Goal: Information Seeking & Learning: Learn about a topic

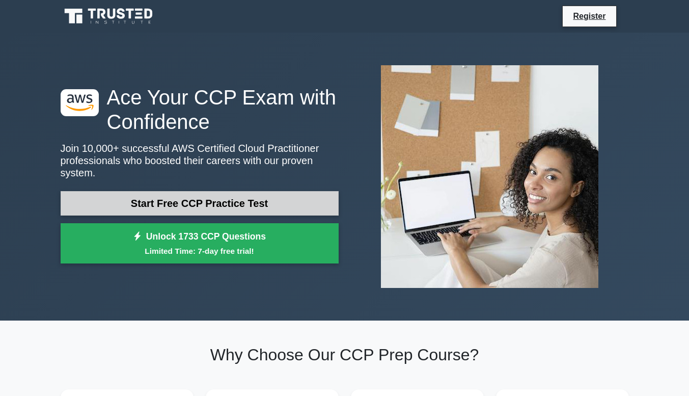
click at [182, 200] on link "Start Free CCP Practice Test" at bounding box center [200, 203] width 278 height 24
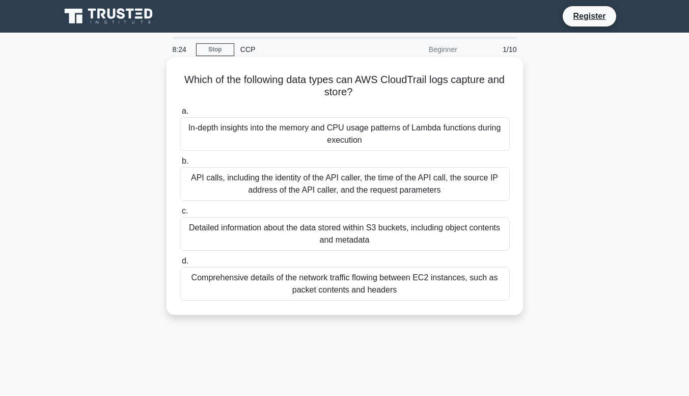
click at [349, 188] on div "API calls, including the identity of the API caller, the time of the API call, …" at bounding box center [345, 184] width 330 height 34
click at [180, 165] on input "b. API calls, including the identity of the API caller, the time of the API cal…" at bounding box center [180, 161] width 0 height 7
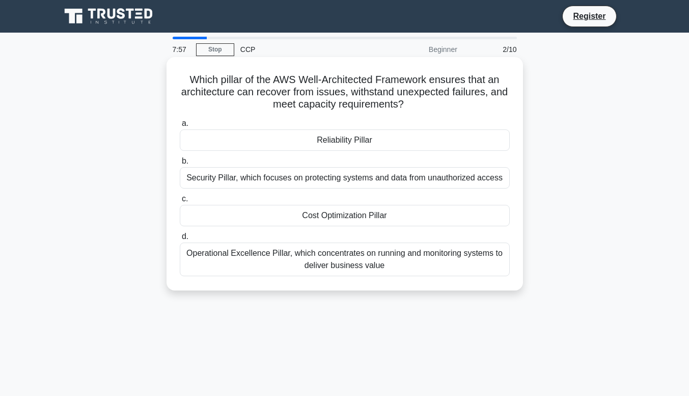
click at [354, 266] on div "Operational Excellence Pillar, which concentrates on running and monitoring sys…" at bounding box center [345, 260] width 330 height 34
click at [180, 240] on input "d. Operational Excellence Pillar, which concentrates on running and monitoring …" at bounding box center [180, 236] width 0 height 7
